Goal: Transaction & Acquisition: Purchase product/service

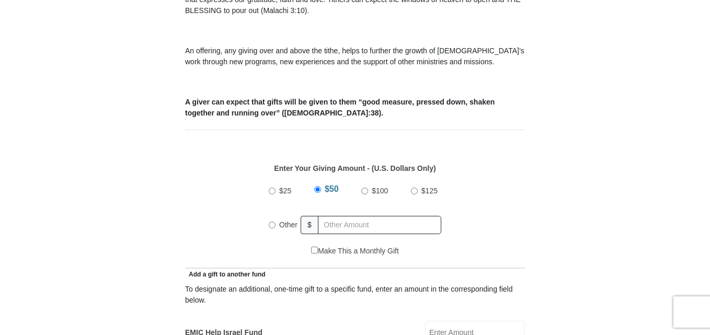
scroll to position [363, 0]
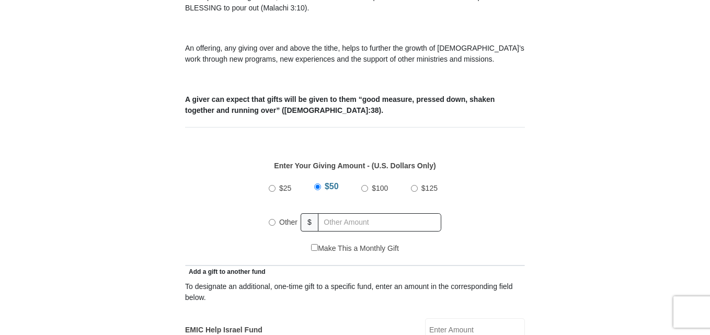
click at [275, 219] on input "Other" at bounding box center [272, 222] width 7 height 7
radio input "true"
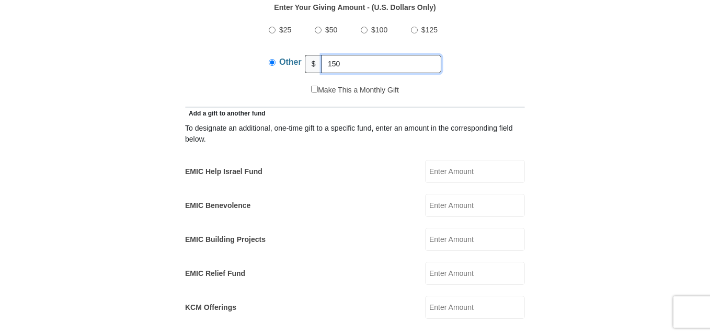
scroll to position [523, 0]
type input "150"
click at [447, 159] on input "EMIC Help Israel Fund" at bounding box center [475, 170] width 100 height 23
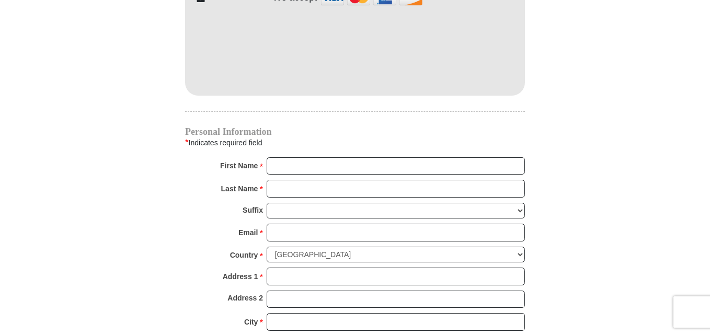
scroll to position [958, 0]
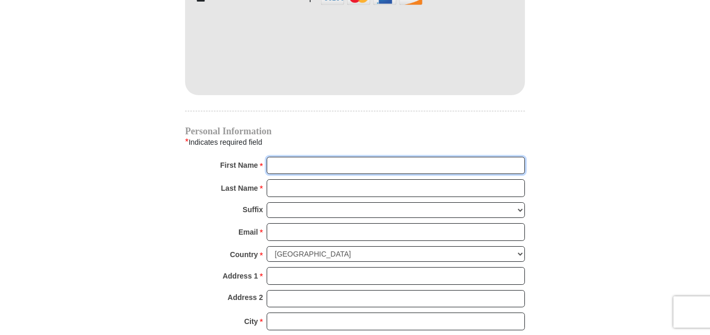
click at [314, 157] on input "First Name *" at bounding box center [396, 166] width 258 height 18
type input "[PERSON_NAME]"
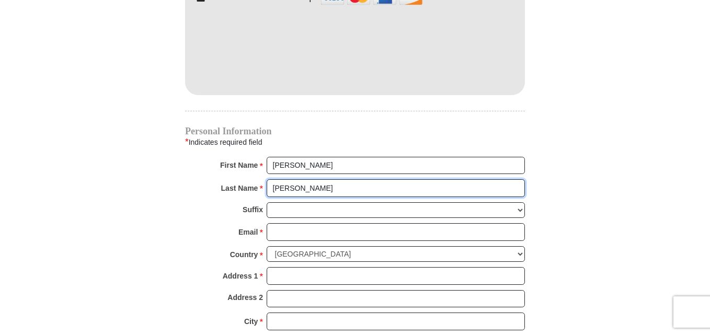
type input "[PERSON_NAME]"
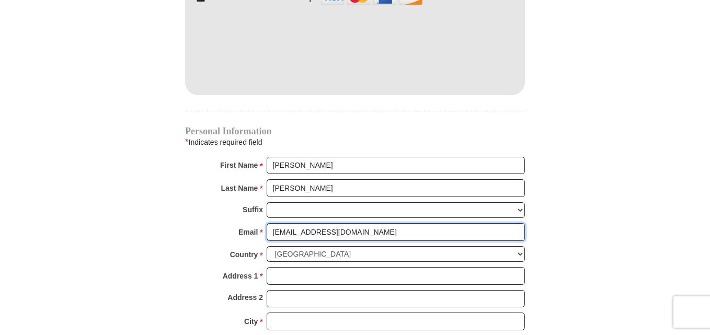
type input "[EMAIL_ADDRESS][DOMAIN_NAME]"
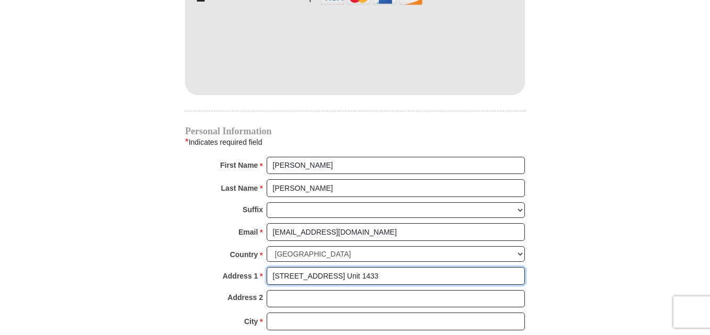
type input "122 N Wheaton Ave. Unit 1433"
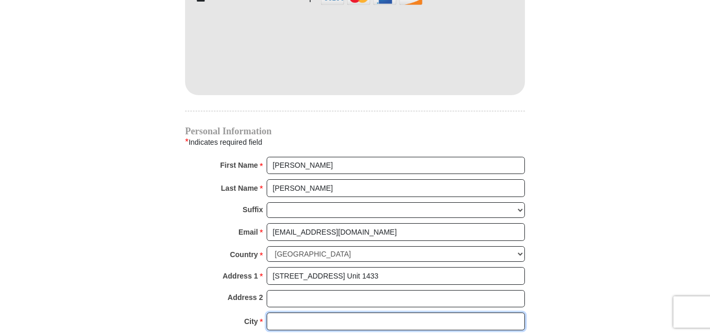
click at [291, 313] on input "City *" at bounding box center [396, 322] width 258 height 18
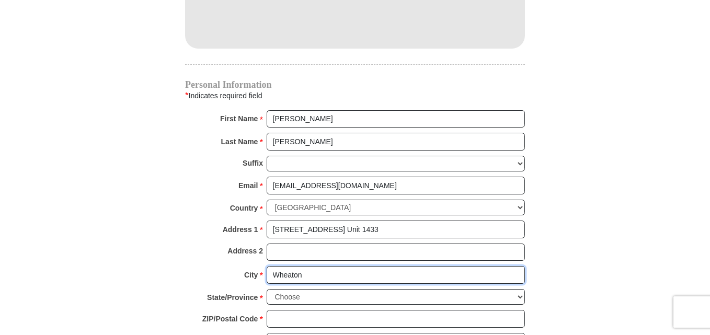
scroll to position [1005, 0]
type input "Wheaton"
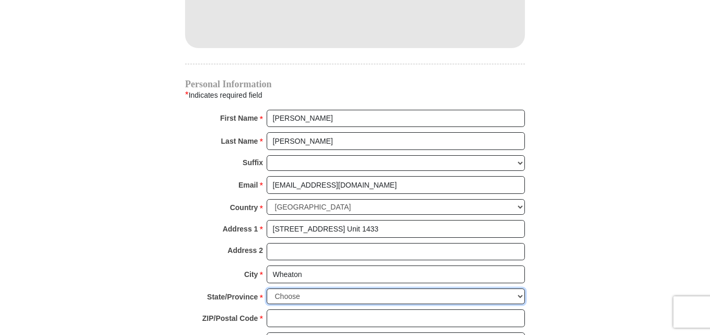
click at [299, 289] on select "Choose Alabama Alaska American Samoa Arizona Arkansas Armed Forces Americas Arm…" at bounding box center [396, 297] width 258 height 16
select select "IL"
click at [267, 289] on select "Choose Alabama Alaska American Samoa Arizona Arkansas Armed Forces Americas Arm…" at bounding box center [396, 297] width 258 height 16
type input "60187"
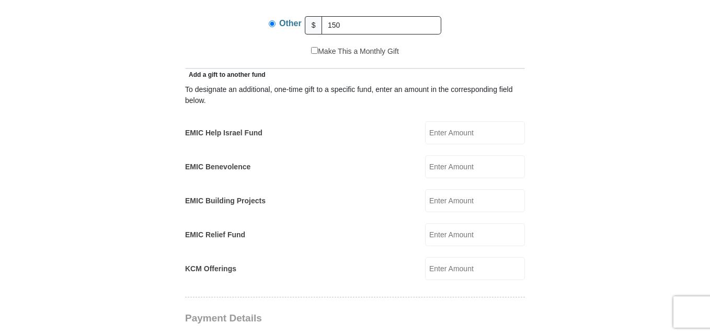
scroll to position [560, 0]
type input "6306398458"
click at [447, 122] on input "EMIC Help Israel Fund" at bounding box center [475, 133] width 100 height 23
type input "25.00"
click at [468, 161] on input "EMIC Benevolence" at bounding box center [475, 167] width 100 height 23
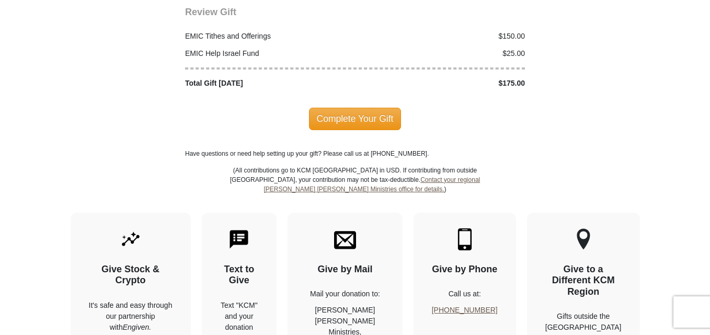
scroll to position [1377, 0]
click at [337, 107] on span "Complete Your Gift" at bounding box center [355, 118] width 93 height 22
